Goal: Transaction & Acquisition: Purchase product/service

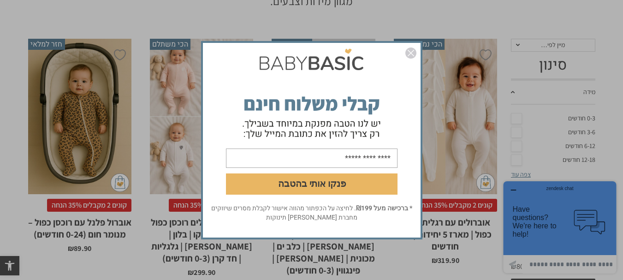
click at [322, 161] on input "email" at bounding box center [311, 157] width 171 height 19
type input "**********"
click at [305, 188] on button "פנקו אותי בהטבה" at bounding box center [311, 183] width 171 height 21
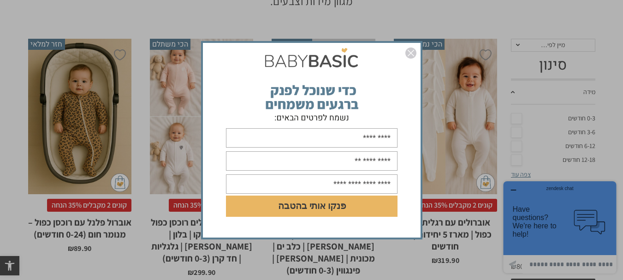
click at [411, 53] on img "סגור" at bounding box center [410, 52] width 11 height 11
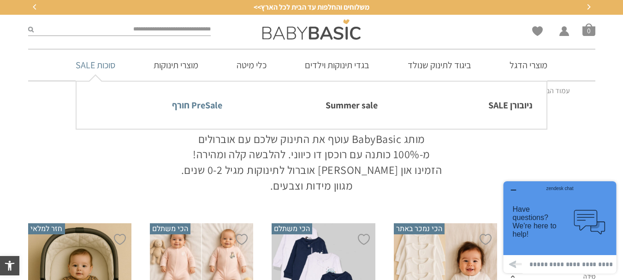
click at [201, 108] on link "PreSale חורף" at bounding box center [156, 104] width 132 height 19
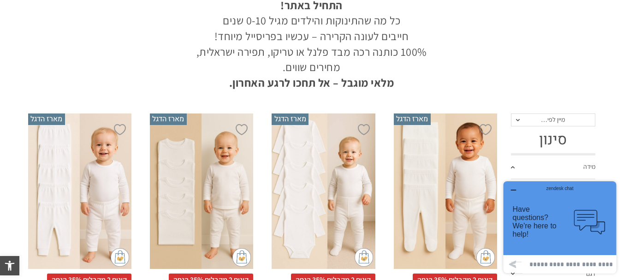
scroll to position [184, 0]
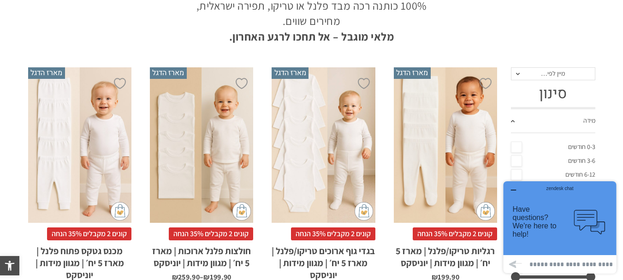
click at [515, 145] on link "0-3 חודשים" at bounding box center [553, 147] width 84 height 14
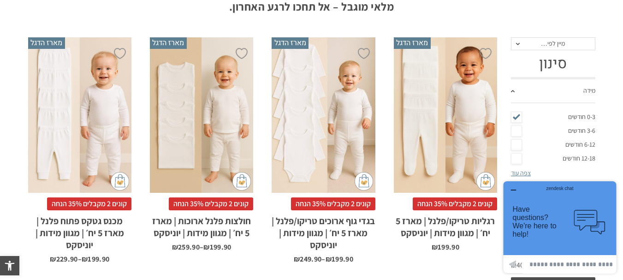
scroll to position [230, 0]
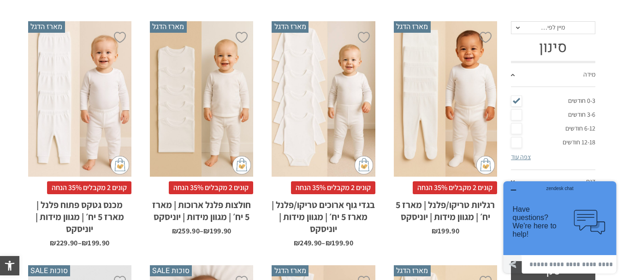
drag, startPoint x: 512, startPoint y: 191, endPoint x: 512, endPoint y: 260, distance: 69.6
click at [512, 260] on div "zendesk chat Have questions? We're here to help! .cls-1,.cls-2{fill:#cccccb;}.c…" at bounding box center [559, 227] width 113 height 92
click at [515, 188] on div "zendesk chat" at bounding box center [559, 186] width 90 height 9
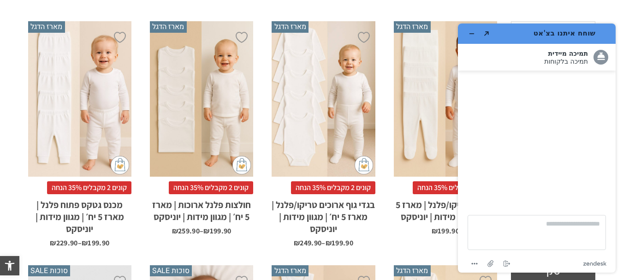
scroll to position [0, 0]
click at [471, 35] on icon "מזער את היישומון" at bounding box center [471, 33] width 6 height 6
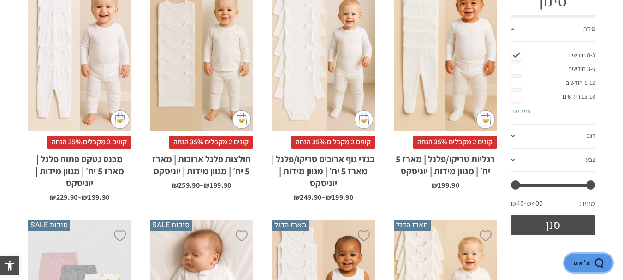
scroll to position [277, 0]
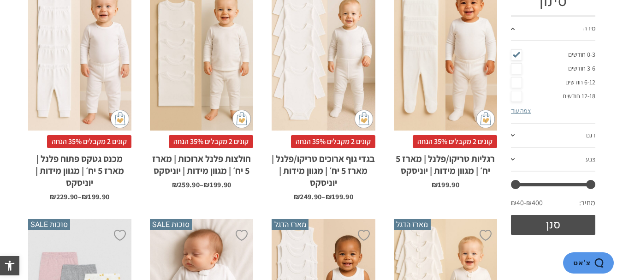
click at [512, 134] on span at bounding box center [513, 135] width 4 height 2
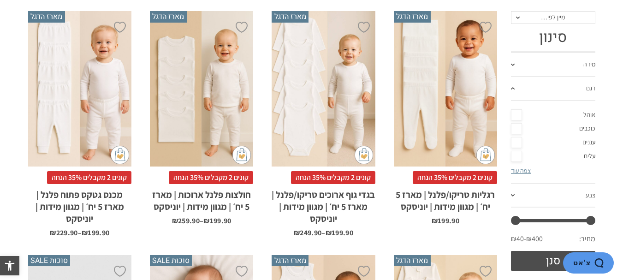
scroll to position [230, 0]
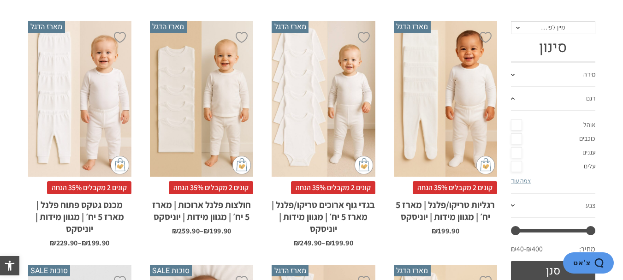
click at [514, 100] on link "דגם" at bounding box center [553, 99] width 84 height 24
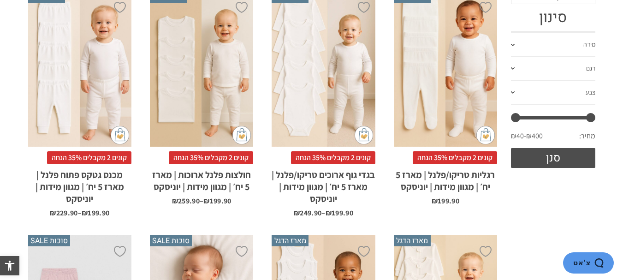
scroll to position [277, 0]
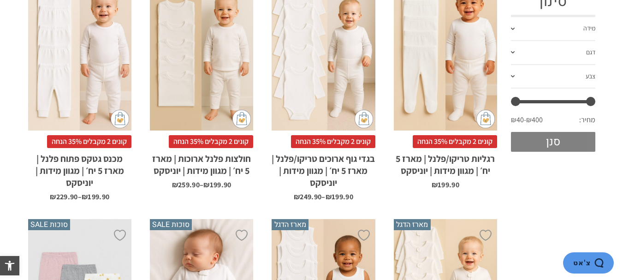
click at [531, 144] on button "סנן" at bounding box center [553, 142] width 84 height 20
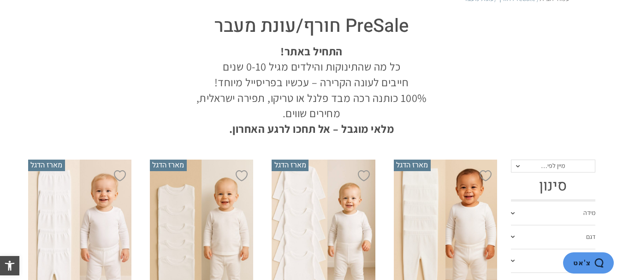
scroll to position [132, 0]
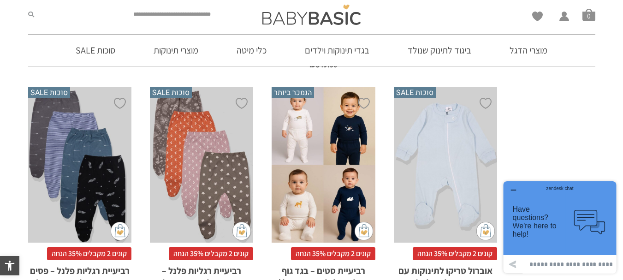
scroll to position [936, 0]
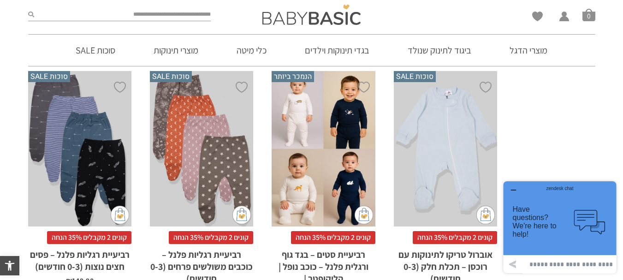
click at [510, 189] on icon "button" at bounding box center [512, 189] width 7 height 7
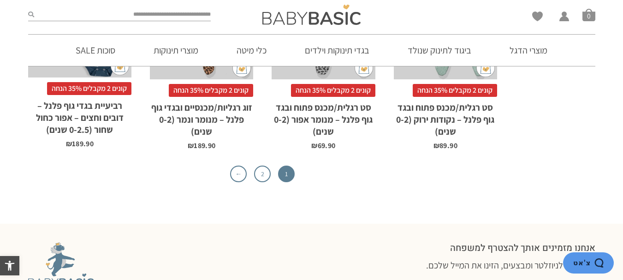
scroll to position [3010, 0]
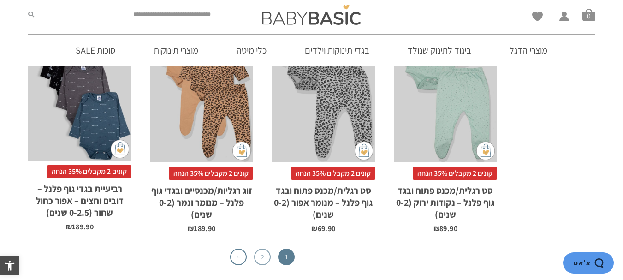
click at [258, 248] on link "2" at bounding box center [262, 256] width 17 height 17
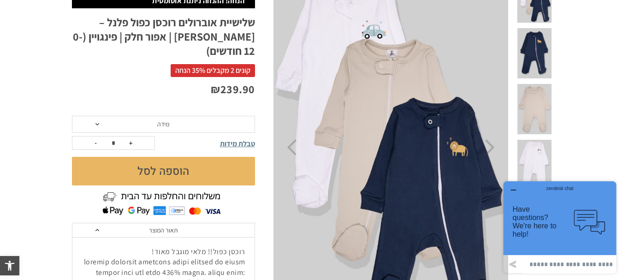
scroll to position [92, 0]
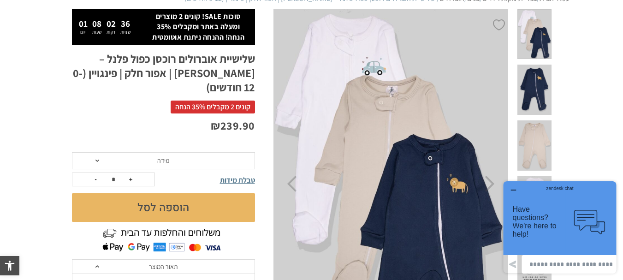
click at [541, 68] on span at bounding box center [534, 90] width 34 height 50
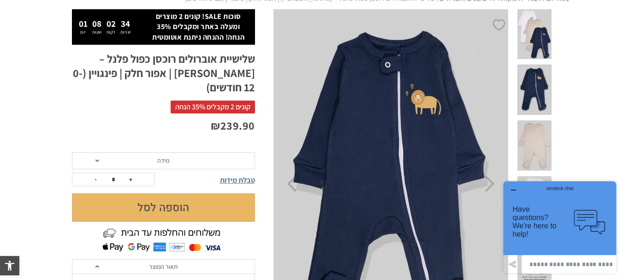
click at [541, 120] on span at bounding box center [534, 145] width 34 height 50
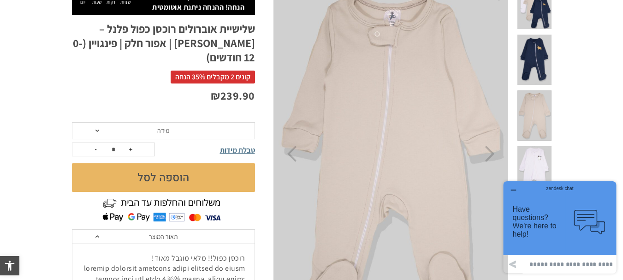
scroll to position [138, 0]
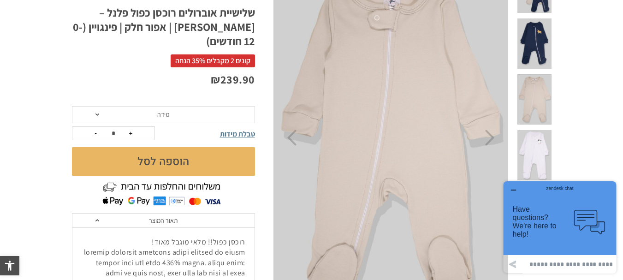
click at [535, 130] on span at bounding box center [534, 155] width 34 height 50
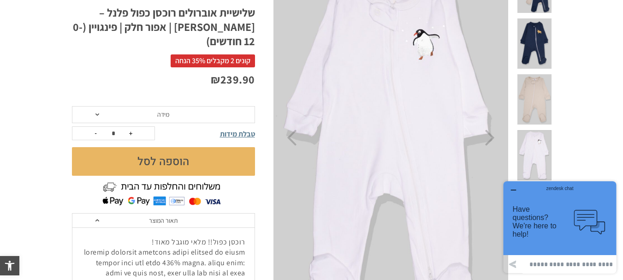
click at [535, 186] on span at bounding box center [534, 211] width 34 height 50
